Goal: Transaction & Acquisition: Download file/media

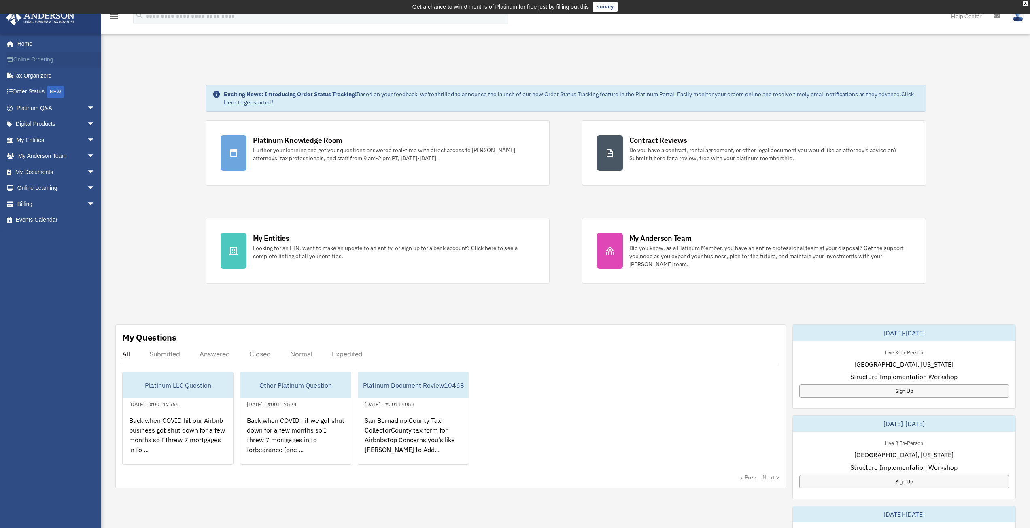
click at [44, 58] on link "Online Ordering" at bounding box center [57, 60] width 102 height 16
click at [34, 139] on link "My Entities arrow_drop_down" at bounding box center [57, 140] width 102 height 16
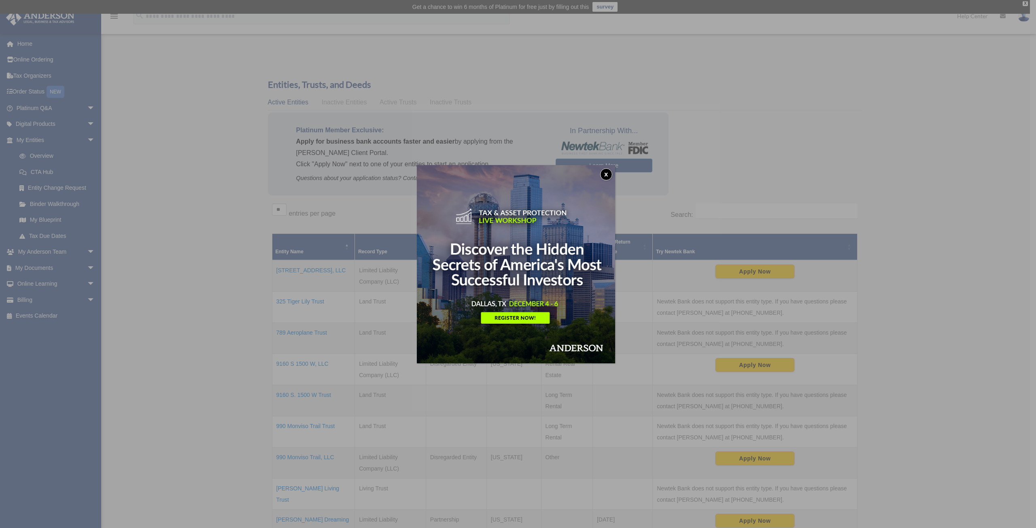
drag, startPoint x: 607, startPoint y: 174, endPoint x: 310, endPoint y: 216, distance: 300.4
click at [606, 174] on button "x" at bounding box center [606, 174] width 12 height 12
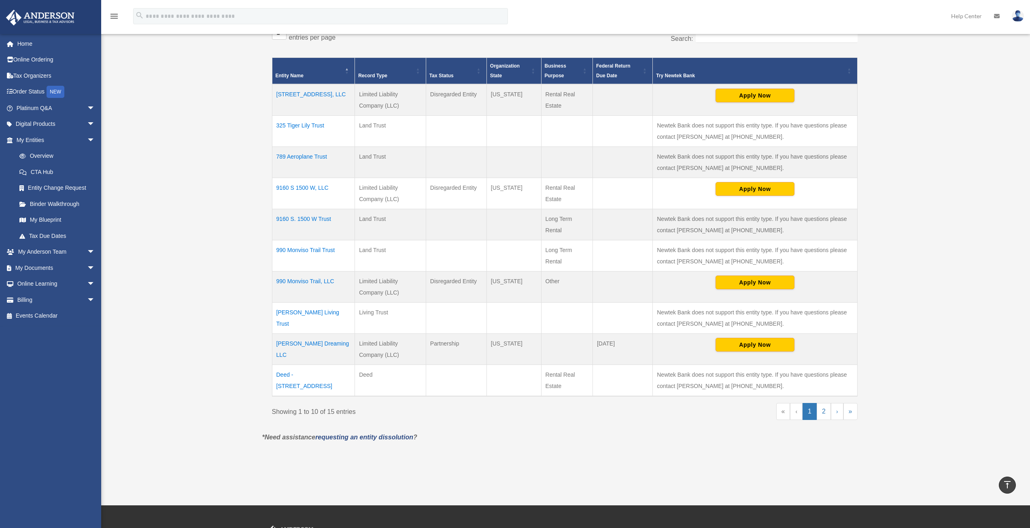
scroll to position [162, 0]
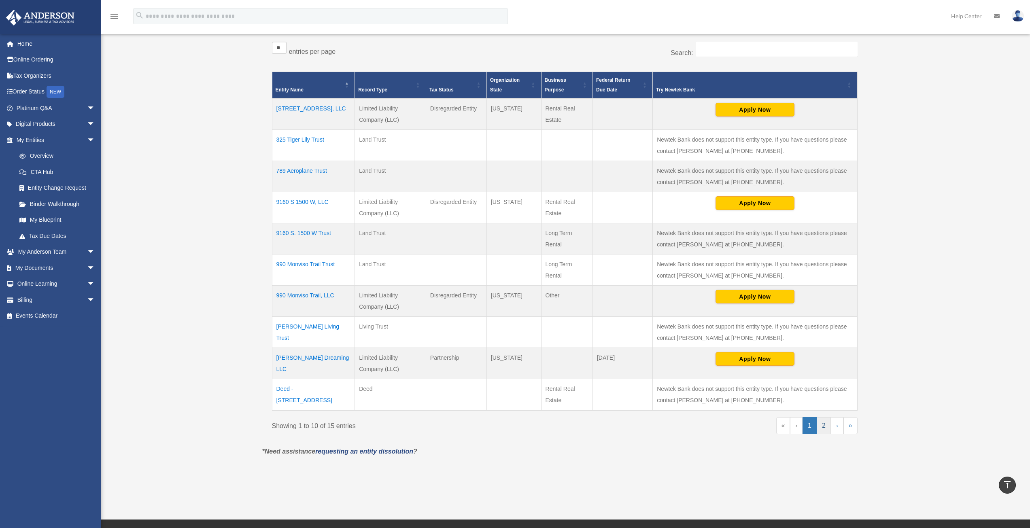
click at [824, 424] on link "2" at bounding box center [824, 425] width 14 height 17
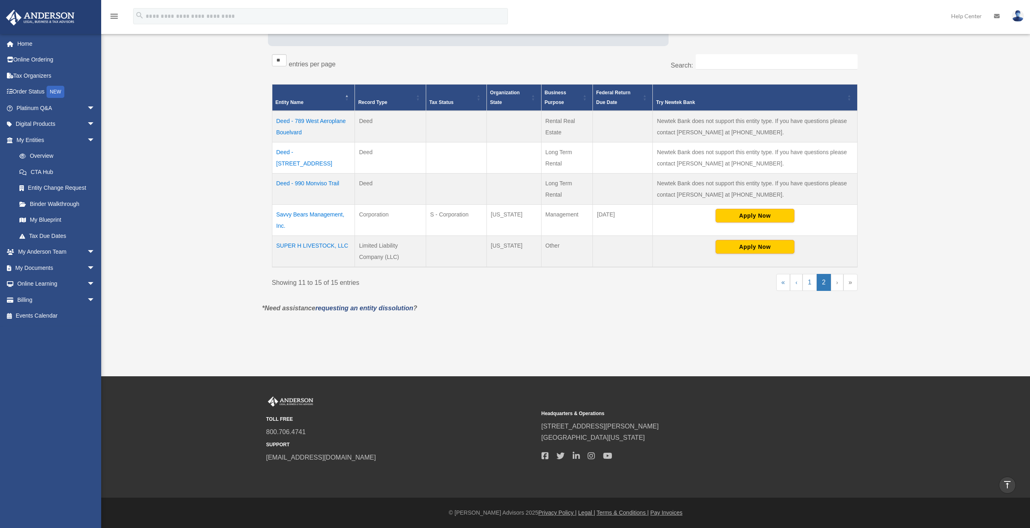
click at [305, 216] on td "Savvy Bears Management, Inc." at bounding box center [313, 219] width 83 height 31
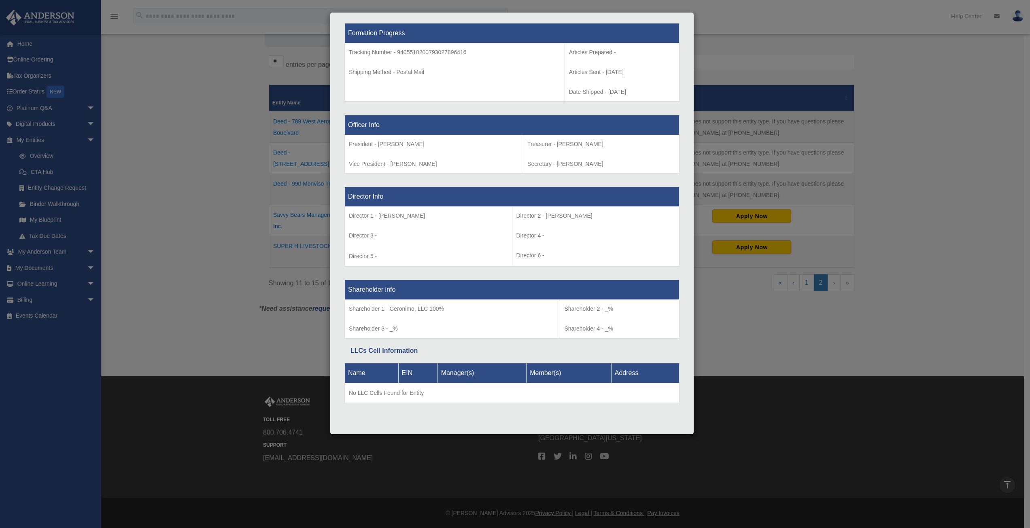
scroll to position [432, 0]
click at [249, 160] on div "Details × Articles Sent Organizational Date" at bounding box center [515, 264] width 1030 height 528
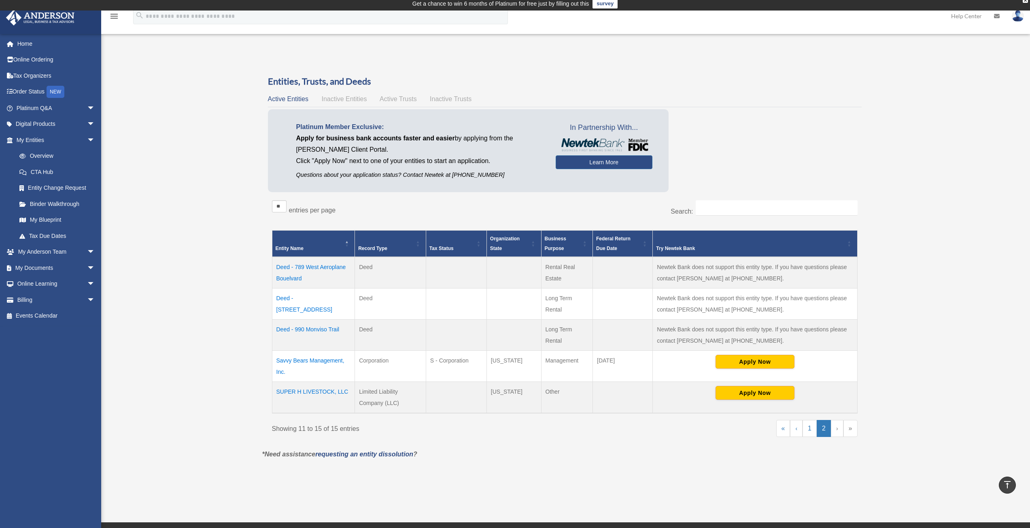
scroll to position [0, 0]
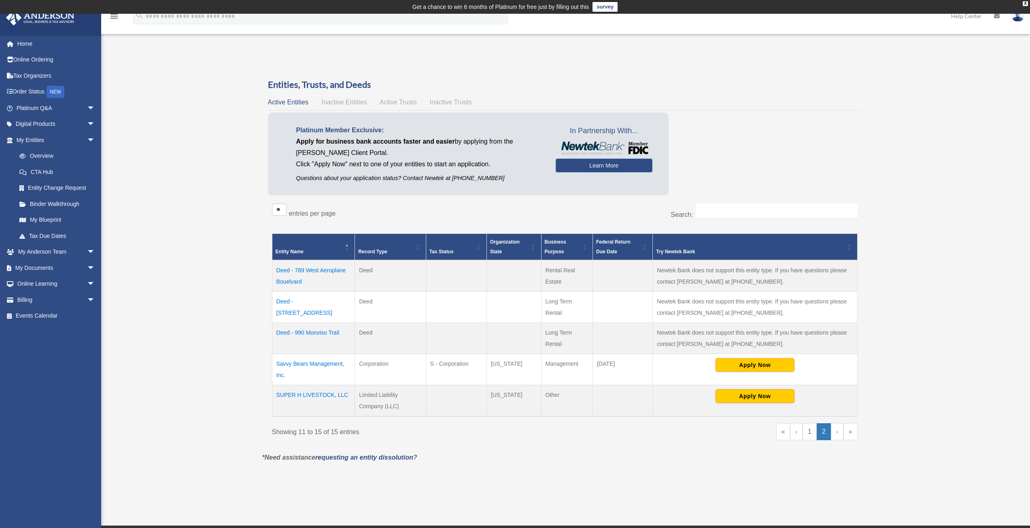
click at [336, 100] on span "Inactive Entities" at bounding box center [343, 102] width 45 height 7
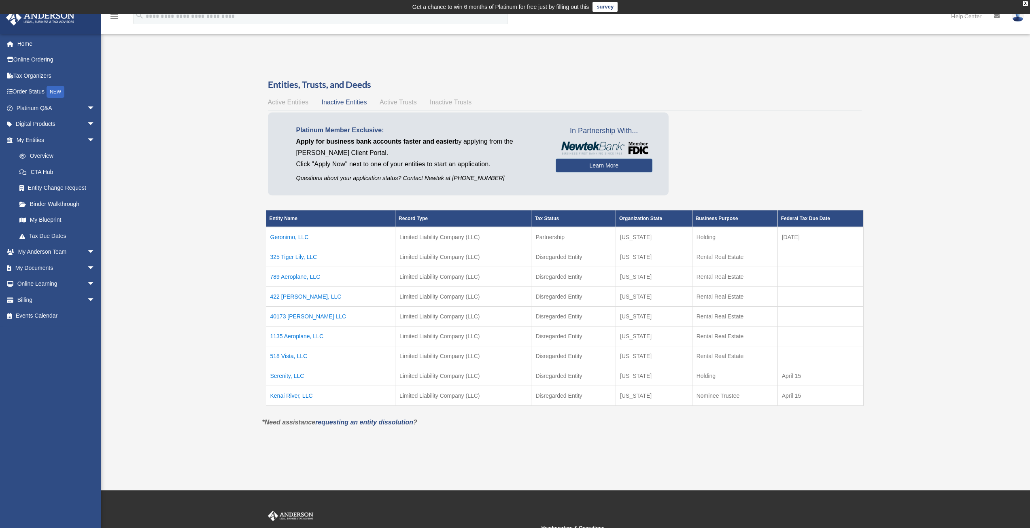
click at [289, 102] on span "Active Entities" at bounding box center [288, 102] width 40 height 7
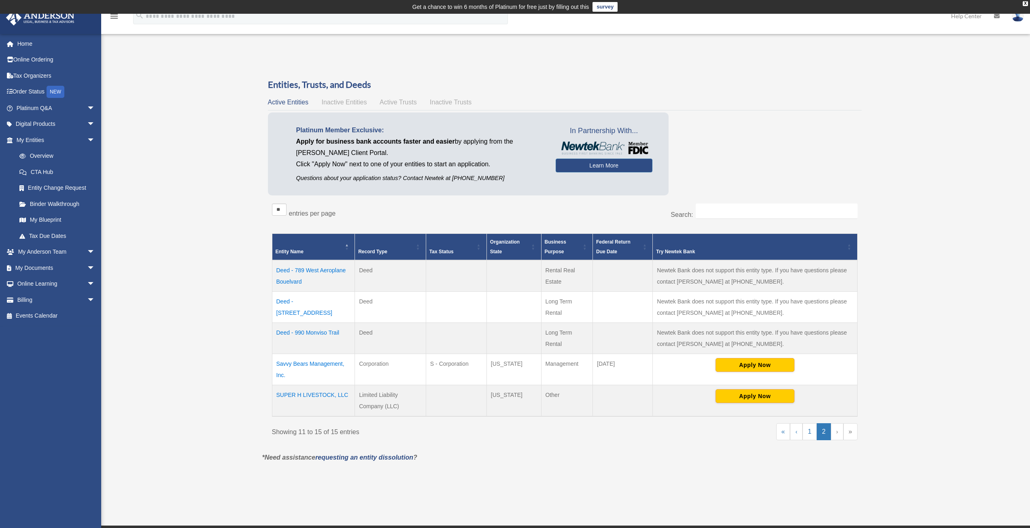
click at [197, 176] on div "Overview [EMAIL_ADDRESS][DOMAIN_NAME] Sign Out [EMAIL_ADDRESS][DOMAIN_NAME] Hom…" at bounding box center [515, 269] width 1030 height 429
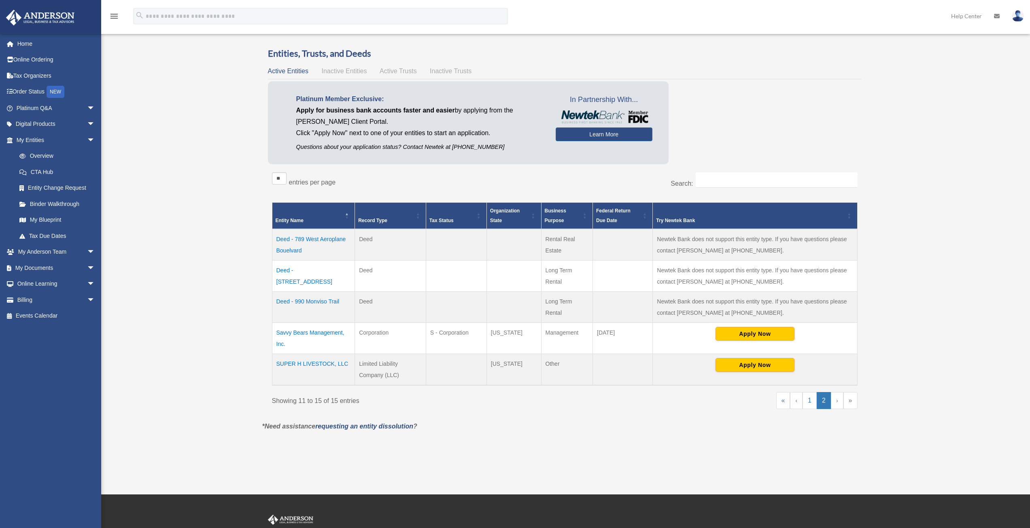
scroll to position [81, 0]
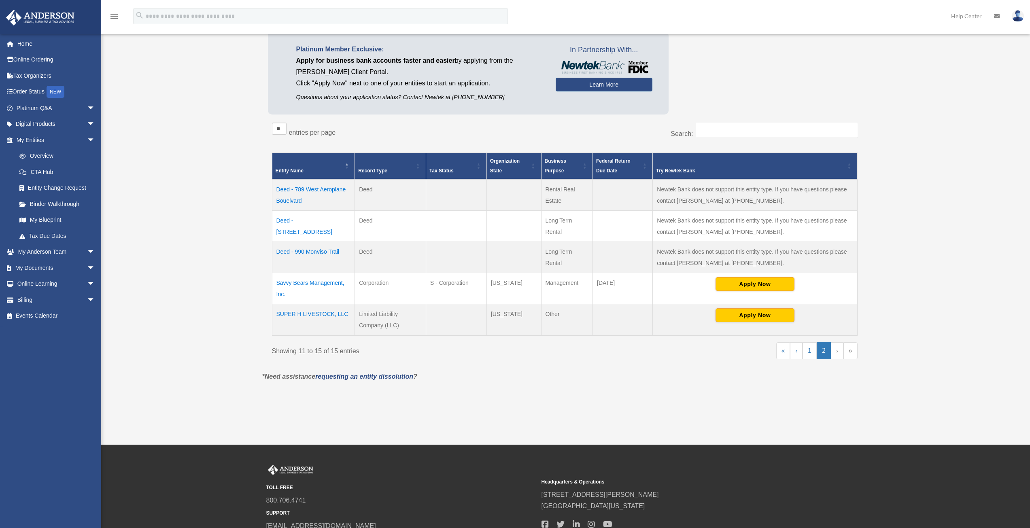
click at [190, 289] on div "Overview [EMAIL_ADDRESS][DOMAIN_NAME] Sign Out [EMAIL_ADDRESS][DOMAIN_NAME] Hom…" at bounding box center [515, 188] width 1030 height 429
click at [55, 273] on link "My Documents arrow_drop_down" at bounding box center [57, 268] width 102 height 16
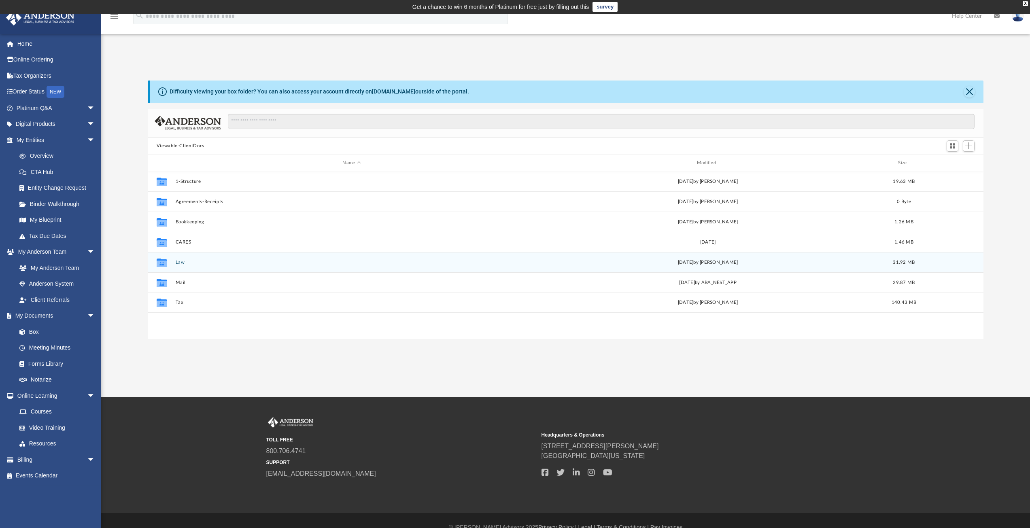
scroll to position [178, 830]
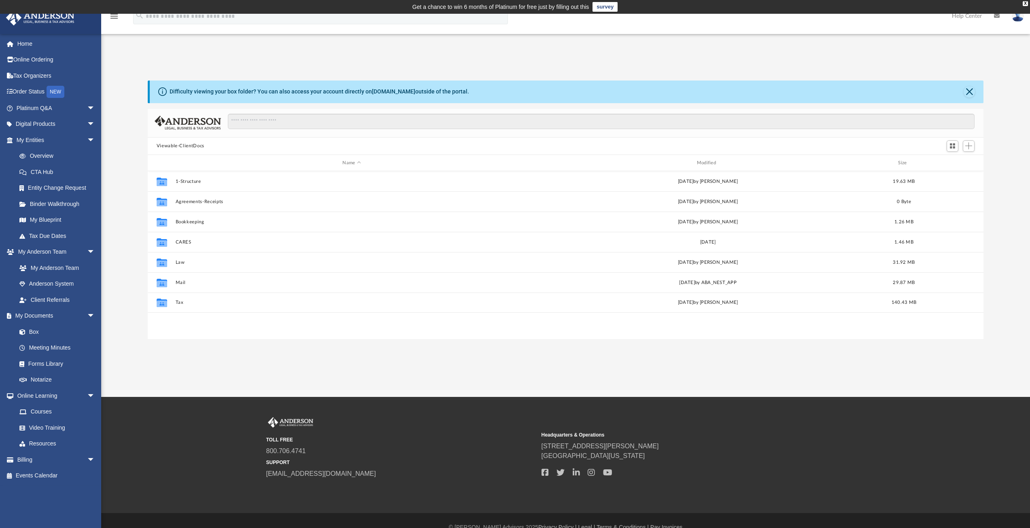
click at [284, 367] on div "App sethcalley@gmail.com Sign Out sethcalley@gmail.com Home Online Ordering Tax…" at bounding box center [515, 205] width 1030 height 383
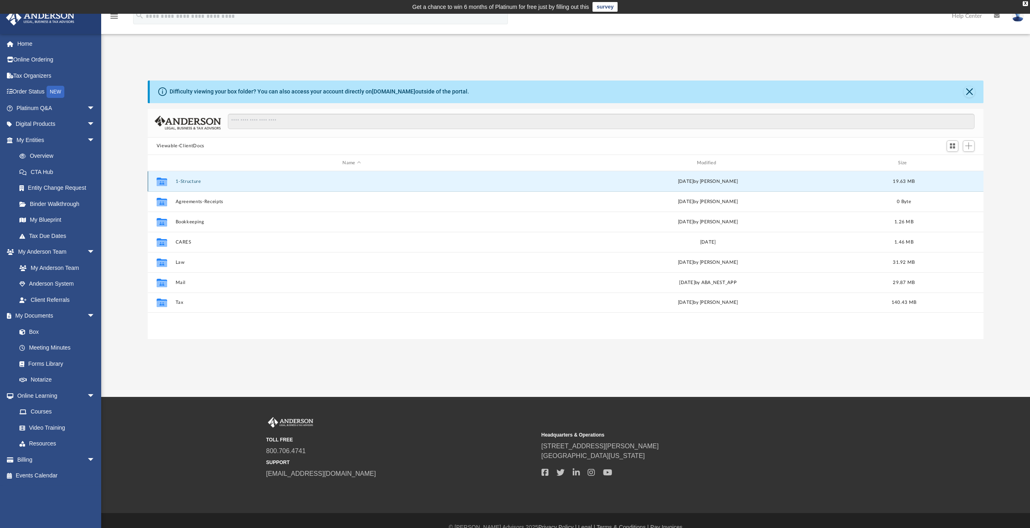
click at [228, 183] on button "1-Structure" at bounding box center [351, 181] width 352 height 5
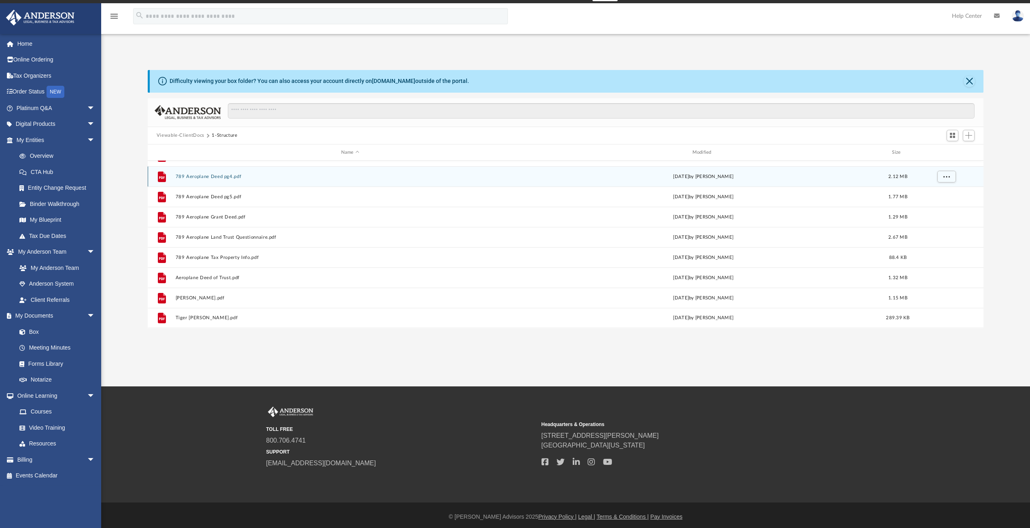
scroll to position [14, 0]
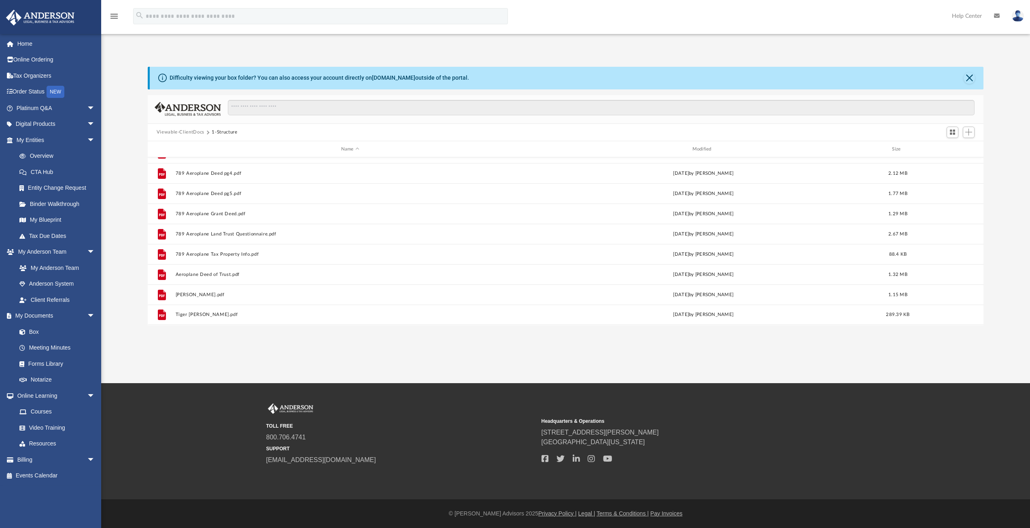
click at [219, 126] on div "Viewable-ClientDocs 1-Structure" at bounding box center [566, 133] width 836 height 18
click at [181, 128] on div "Viewable-ClientDocs 1-Structure" at bounding box center [566, 133] width 836 height 18
click at [182, 133] on button "Viewable-ClientDocs" at bounding box center [181, 132] width 48 height 7
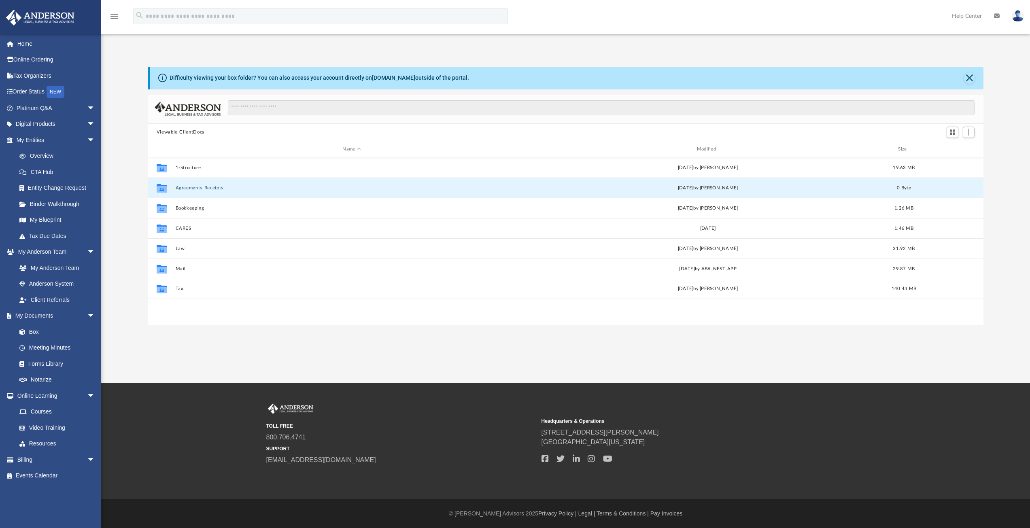
click at [262, 189] on button "Agreements-Receipts" at bounding box center [351, 187] width 352 height 5
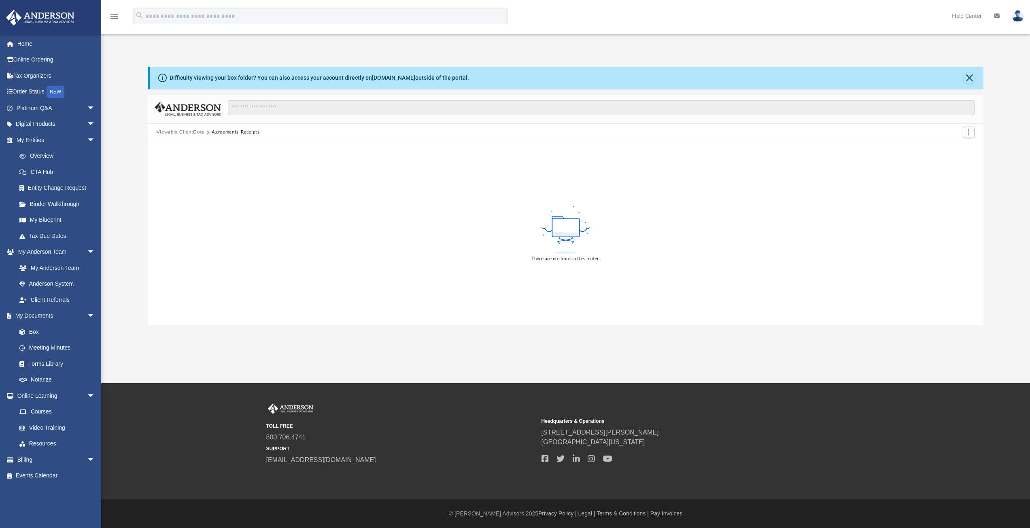
click at [177, 132] on button "Viewable-ClientDocs" at bounding box center [181, 132] width 48 height 7
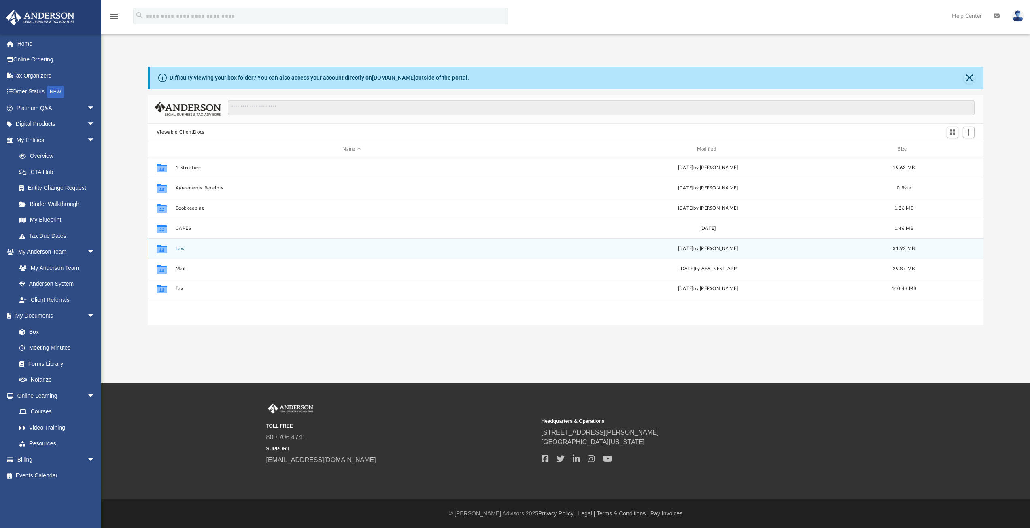
scroll to position [178, 830]
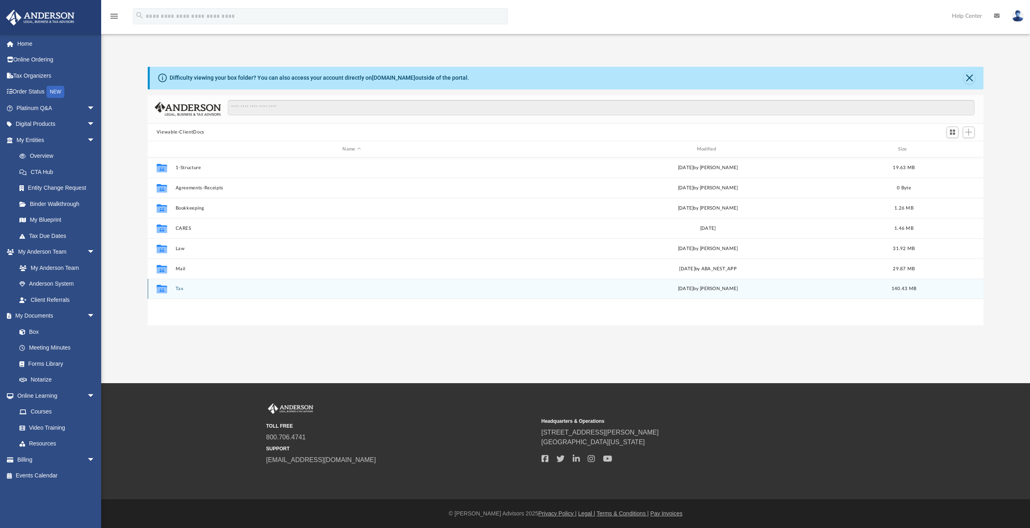
click at [183, 293] on div "Collaborated Folder Tax Tue Sep 12 2023 by Tiffany Smyth 140.43 MB" at bounding box center [566, 289] width 836 height 20
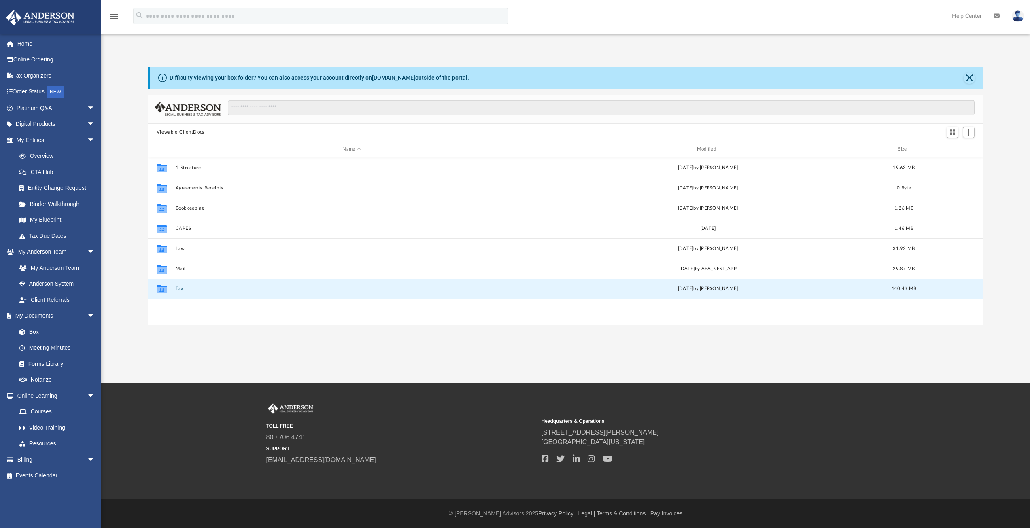
click at [178, 288] on button "Tax" at bounding box center [351, 289] width 352 height 5
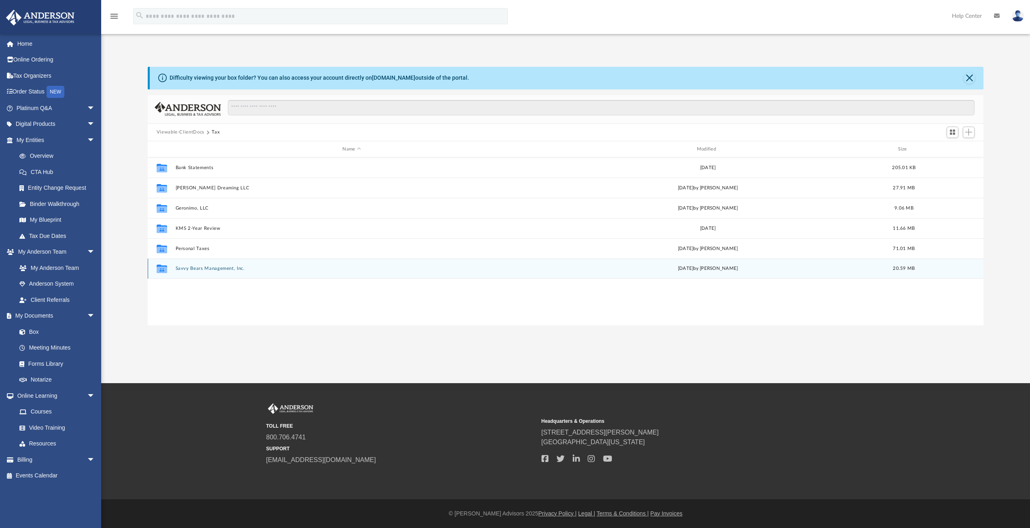
click at [199, 268] on button "Savvy Bears Management, Inc." at bounding box center [351, 268] width 352 height 5
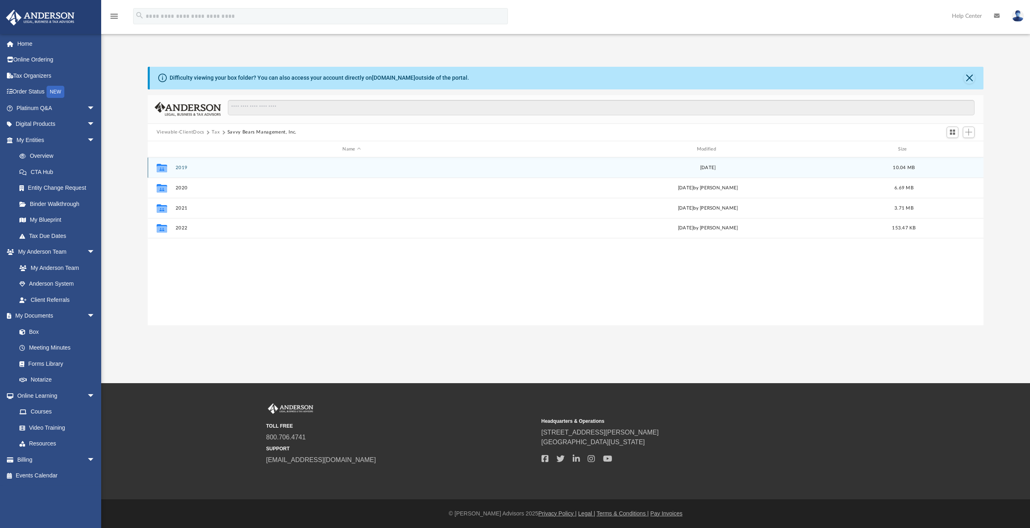
click at [179, 169] on button "2019" at bounding box center [351, 167] width 352 height 5
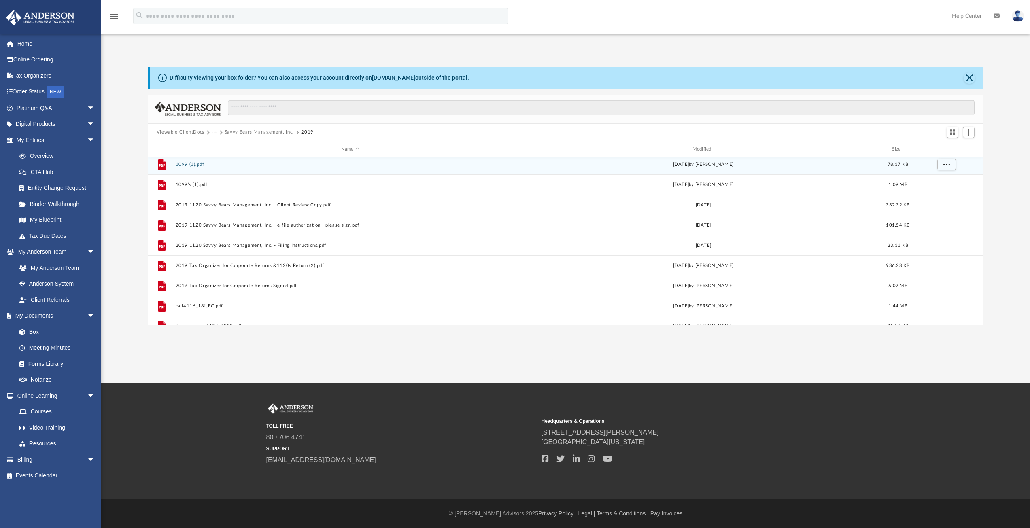
scroll to position [0, 0]
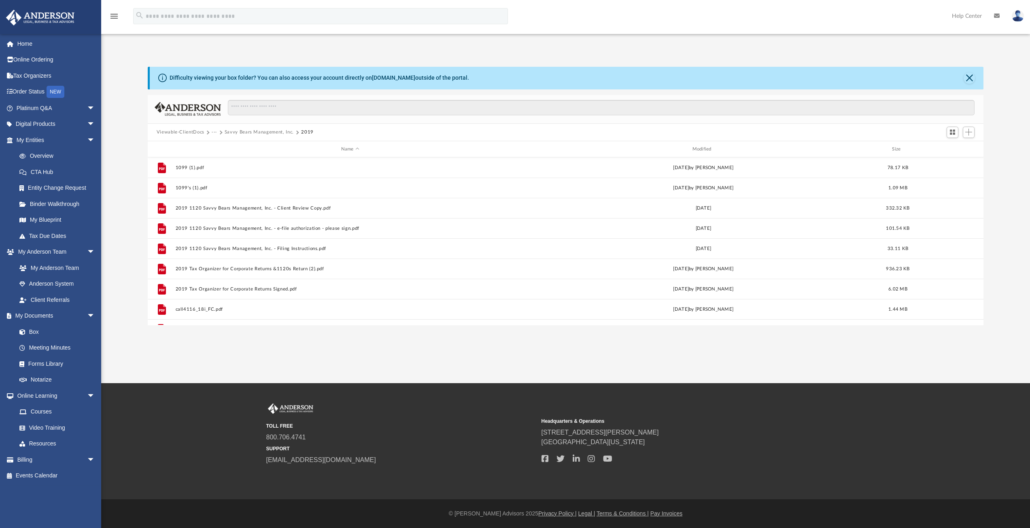
click at [174, 130] on button "Viewable-ClientDocs" at bounding box center [181, 132] width 48 height 7
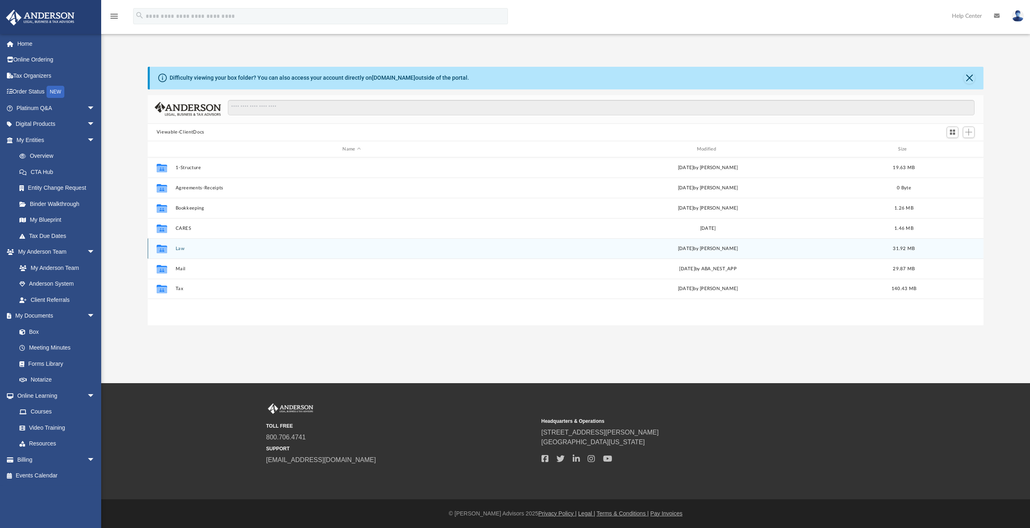
click at [174, 246] on div "Collaborated Folder Law Thu Nov 9 2023 by Skye Lovelace 31.92 MB" at bounding box center [566, 248] width 836 height 20
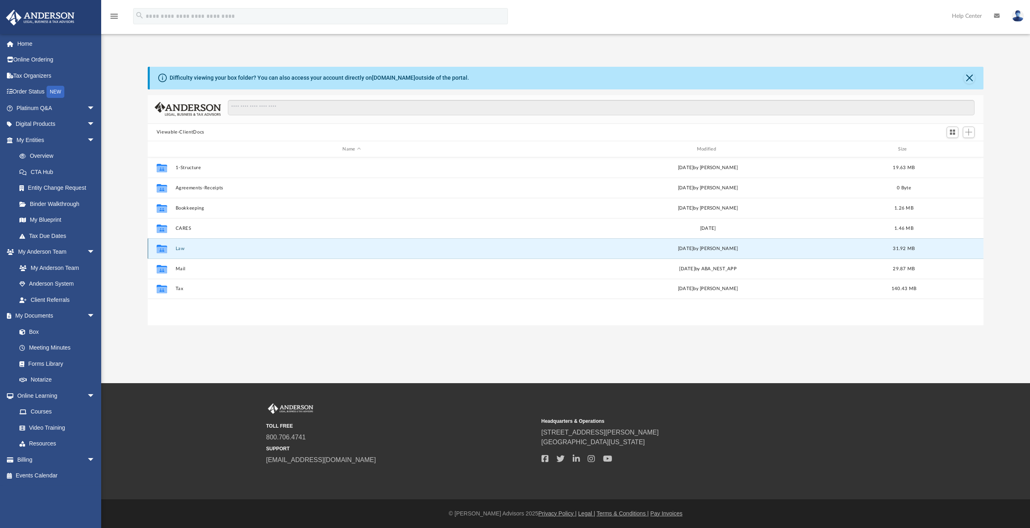
click at [180, 248] on button "Law" at bounding box center [351, 248] width 352 height 5
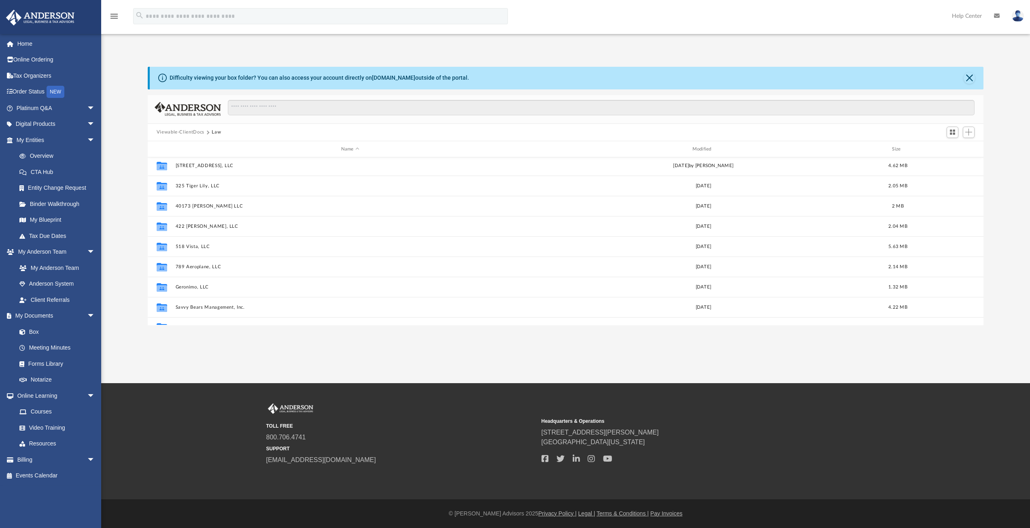
scroll to position [35, 0]
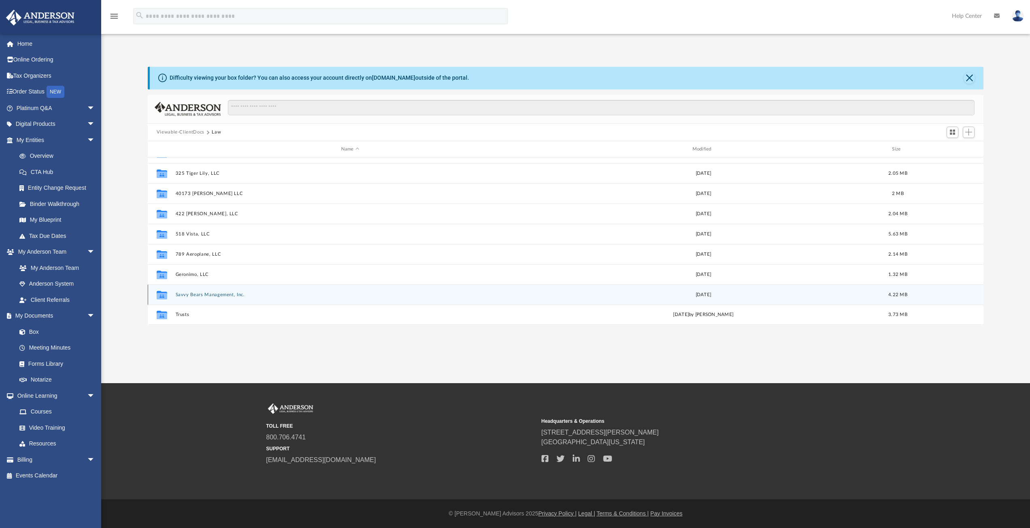
click at [217, 296] on button "Savvy Bears Management, Inc." at bounding box center [350, 294] width 350 height 5
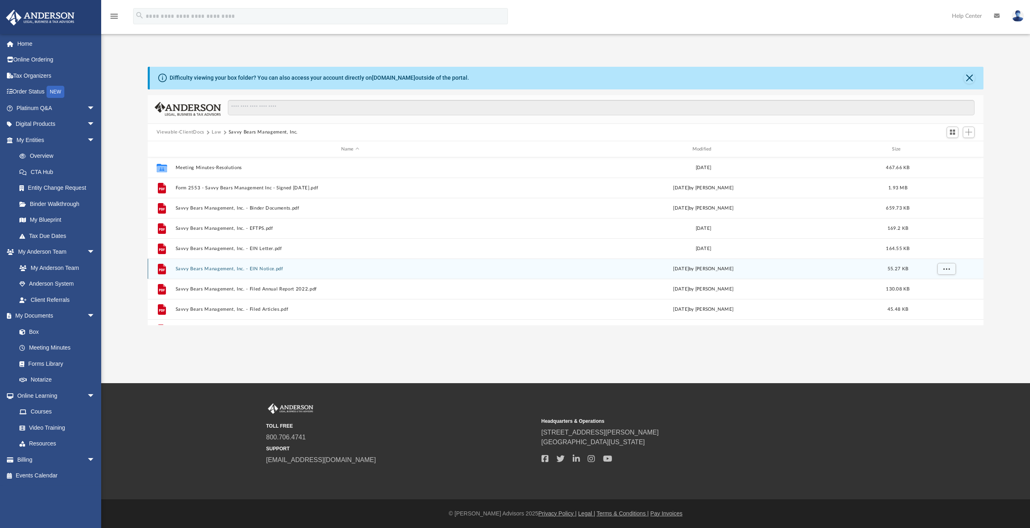
scroll to position [40, 0]
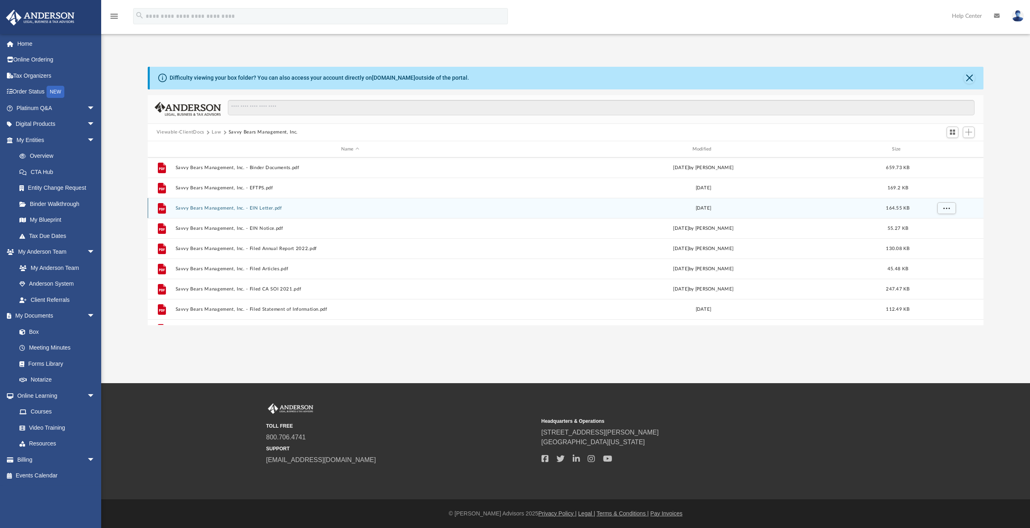
click at [245, 209] on button "Savvy Bears Management, Inc. - EIN Letter.pdf" at bounding box center [350, 208] width 350 height 5
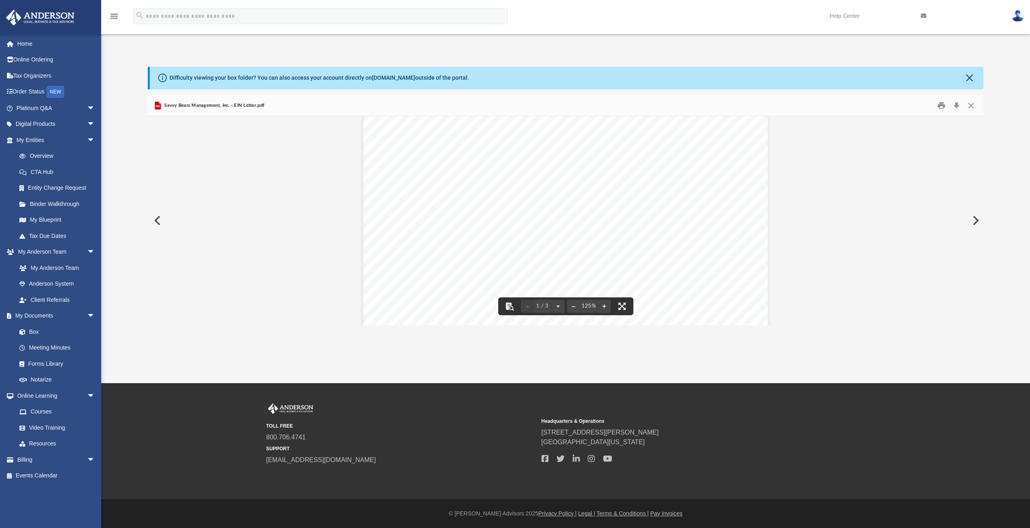
scroll to position [121, 0]
click at [956, 105] on button "Download" at bounding box center [956, 105] width 15 height 13
